Goal: Information Seeking & Learning: Find specific fact

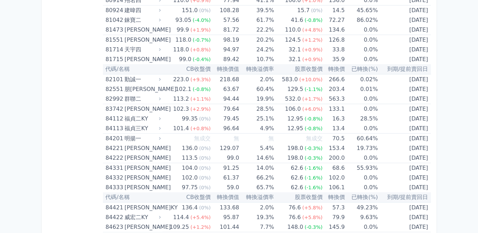
scroll to position [3869, 0]
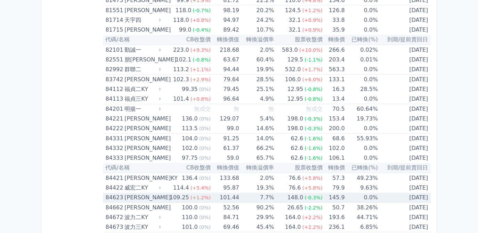
click at [301, 193] on div "148.0" at bounding box center [295, 198] width 19 height 10
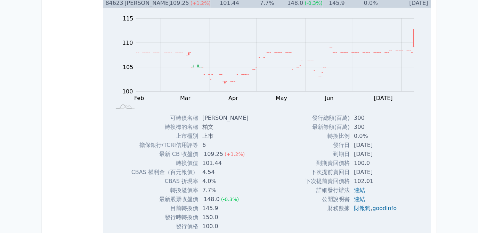
scroll to position [4122, 0]
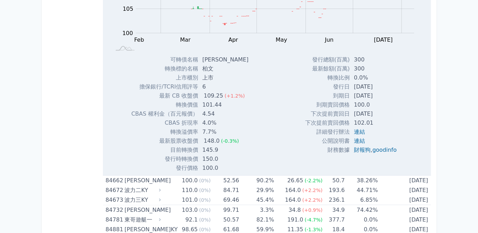
drag, startPoint x: 352, startPoint y: 72, endPoint x: 384, endPoint y: 72, distance: 31.6
click at [384, 82] on td "[DATE]" at bounding box center [375, 86] width 52 height 9
drag, startPoint x: 384, startPoint y: 72, endPoint x: 376, endPoint y: 73, distance: 7.7
copy td "[DATE]"
drag, startPoint x: 352, startPoint y: 81, endPoint x: 385, endPoint y: 82, distance: 32.7
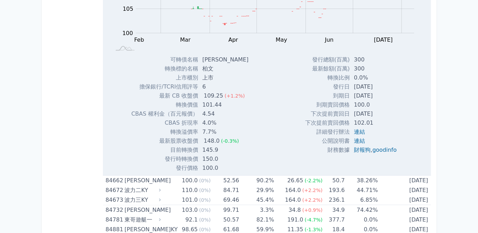
click at [385, 91] on td "[DATE]" at bounding box center [375, 95] width 52 height 9
drag, startPoint x: 385, startPoint y: 82, endPoint x: 379, endPoint y: 83, distance: 5.9
copy td "[DATE]"
drag, startPoint x: 352, startPoint y: 98, endPoint x: 382, endPoint y: 98, distance: 29.9
click at [382, 109] on td "[DATE]" at bounding box center [375, 113] width 52 height 9
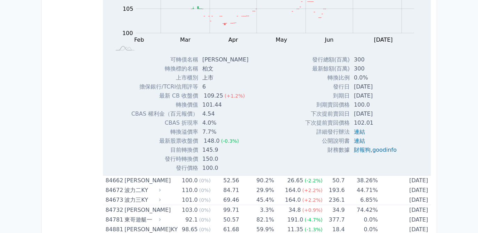
copy td "[DATE]"
